Goal: Transaction & Acquisition: Purchase product/service

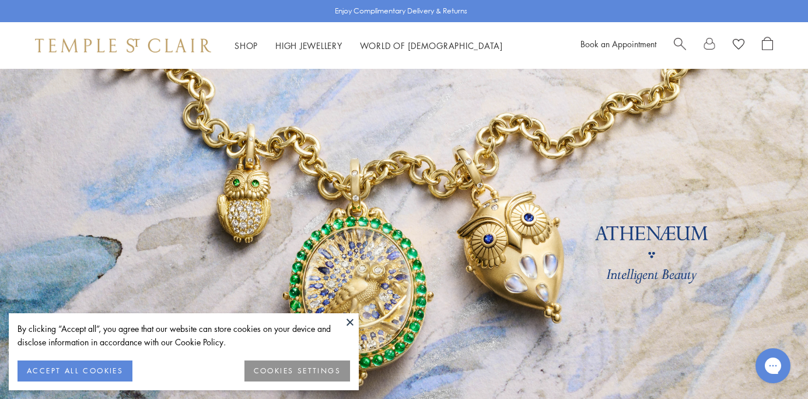
click at [344, 316] on button at bounding box center [350, 322] width 18 height 18
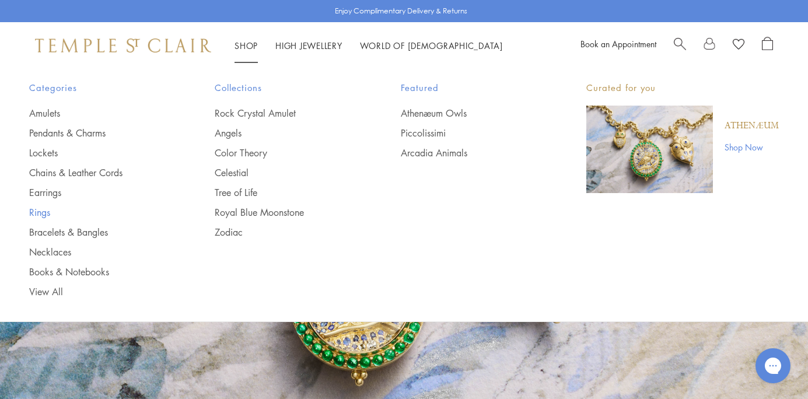
click at [50, 208] on link "Rings" at bounding box center [98, 212] width 139 height 13
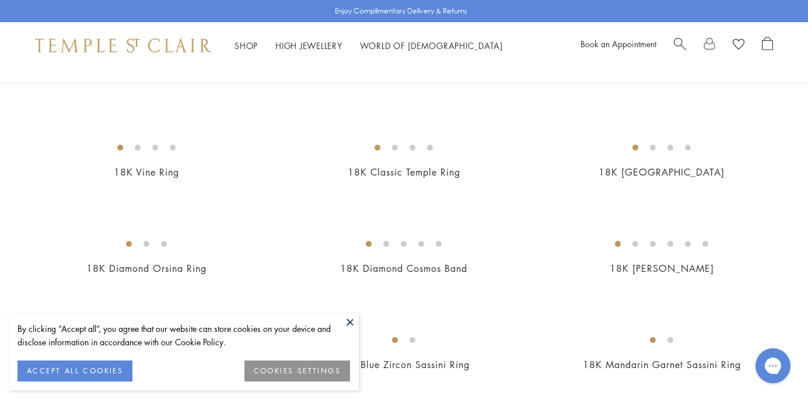
click at [354, 321] on button at bounding box center [350, 322] width 18 height 18
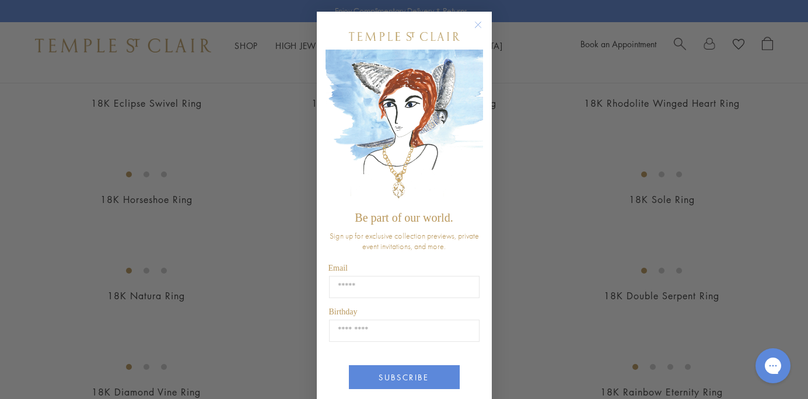
scroll to position [900, 0]
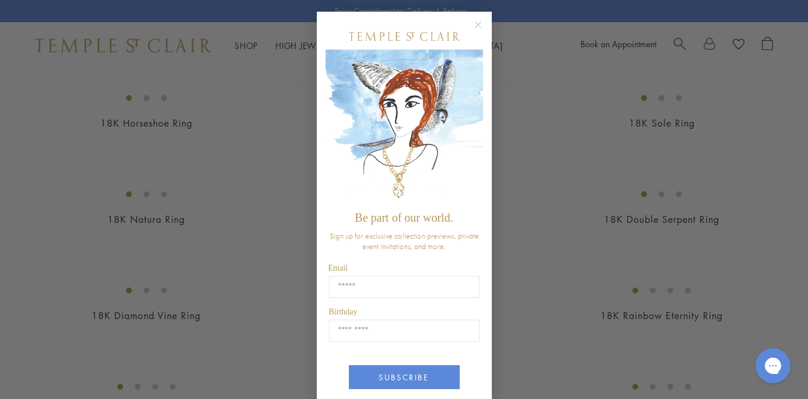
click at [478, 24] on icon "Close dialog" at bounding box center [478, 25] width 6 height 6
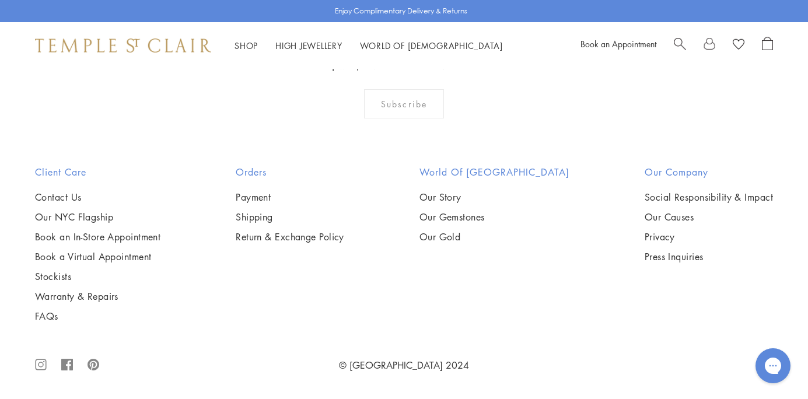
scroll to position [3686, 0]
